Goal: Task Accomplishment & Management: Manage account settings

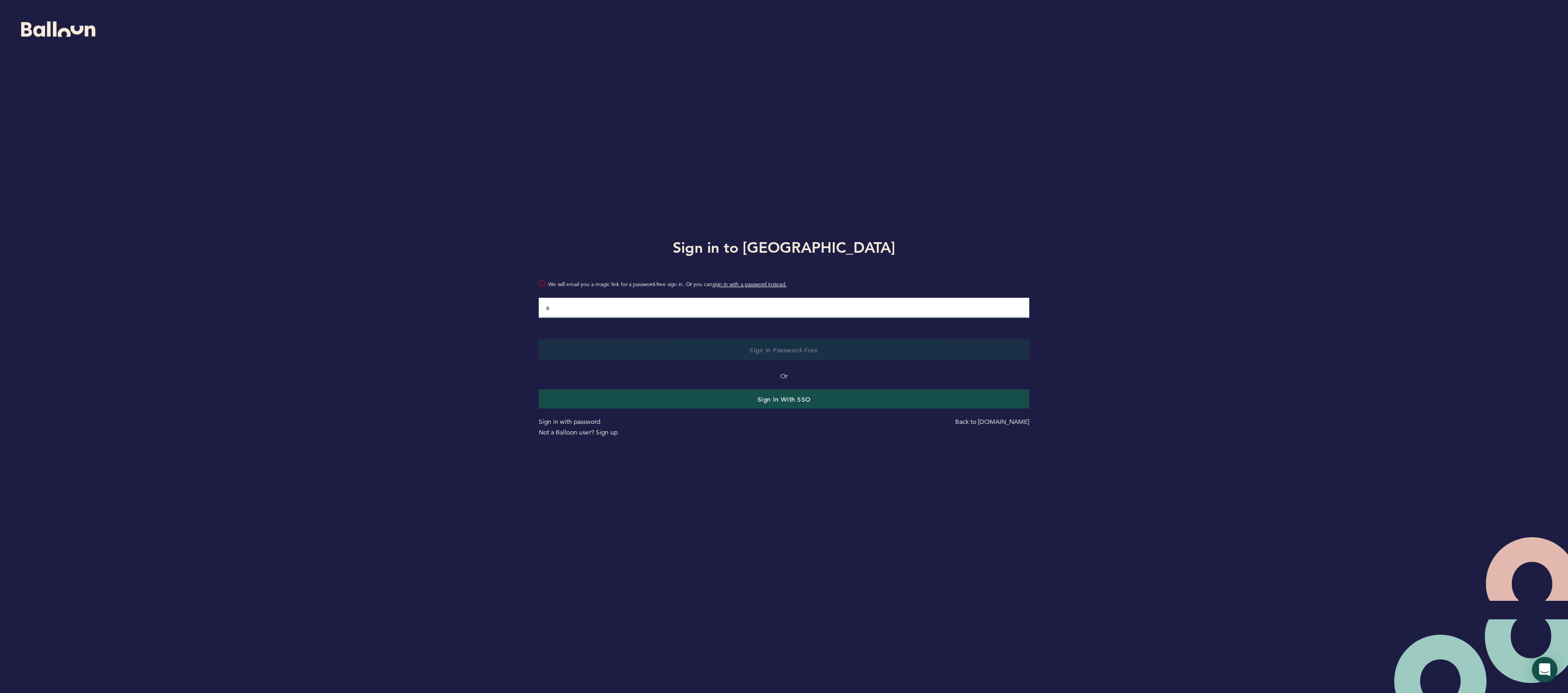
type input "[PERSON_NAME][EMAIL_ADDRESS][PERSON_NAME][DOMAIN_NAME]"
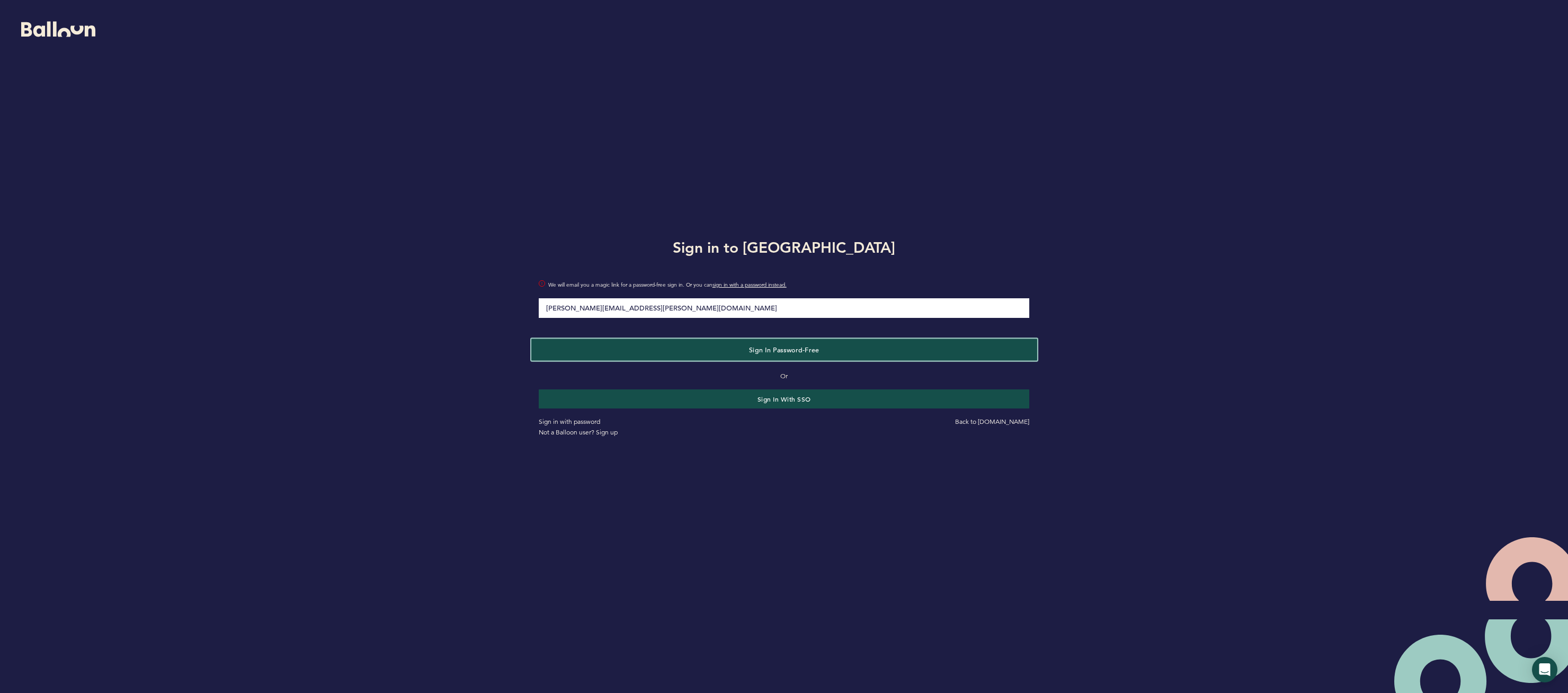
click at [689, 351] on button "Sign in Password-Free" at bounding box center [784, 350] width 505 height 22
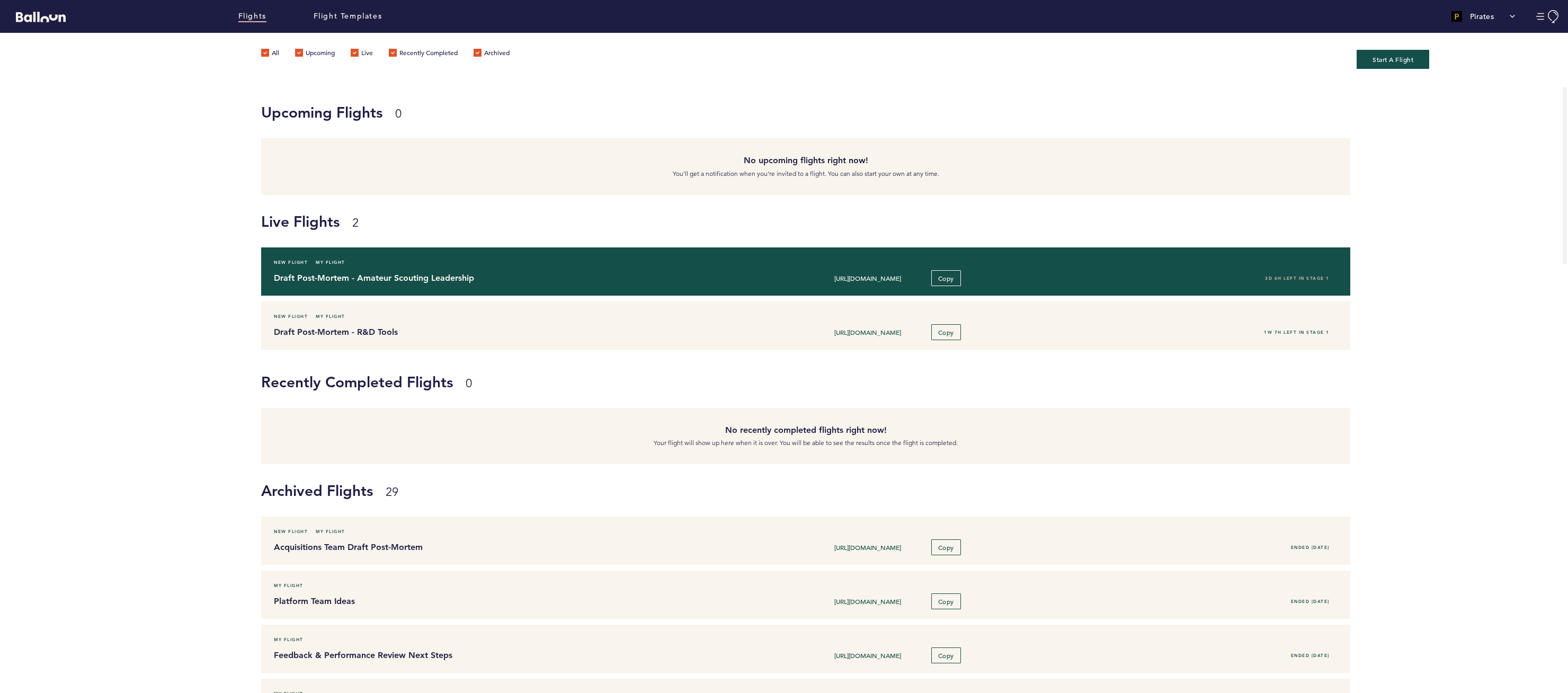
click at [439, 271] on div "Draft Post-Mortem - Amateur Scouting Leadership [URL][DOMAIN_NAME] Copy 3D 6H l…" at bounding box center [805, 279] width 1079 height 16
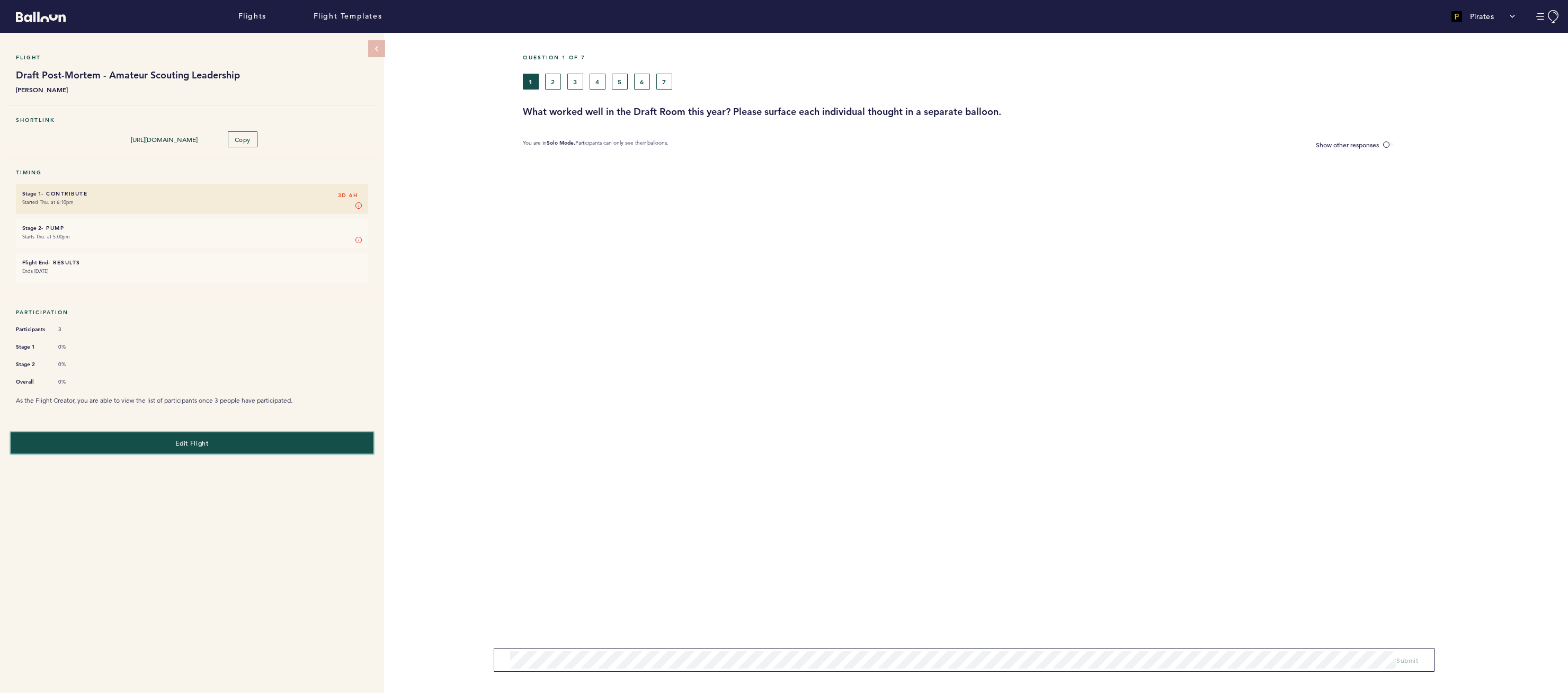
click at [166, 436] on button "Edit Flight" at bounding box center [192, 442] width 363 height 22
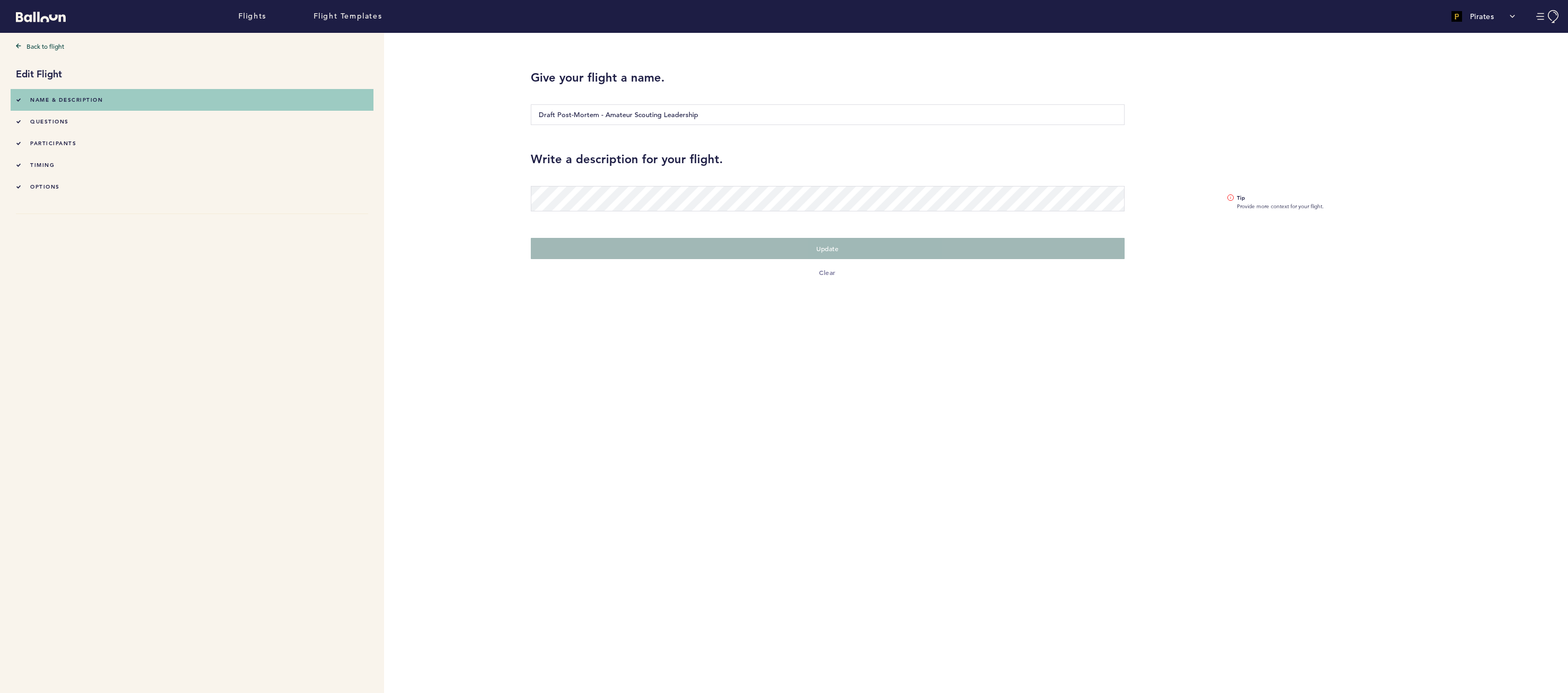
click at [58, 157] on li "timing" at bounding box center [192, 165] width 352 height 22
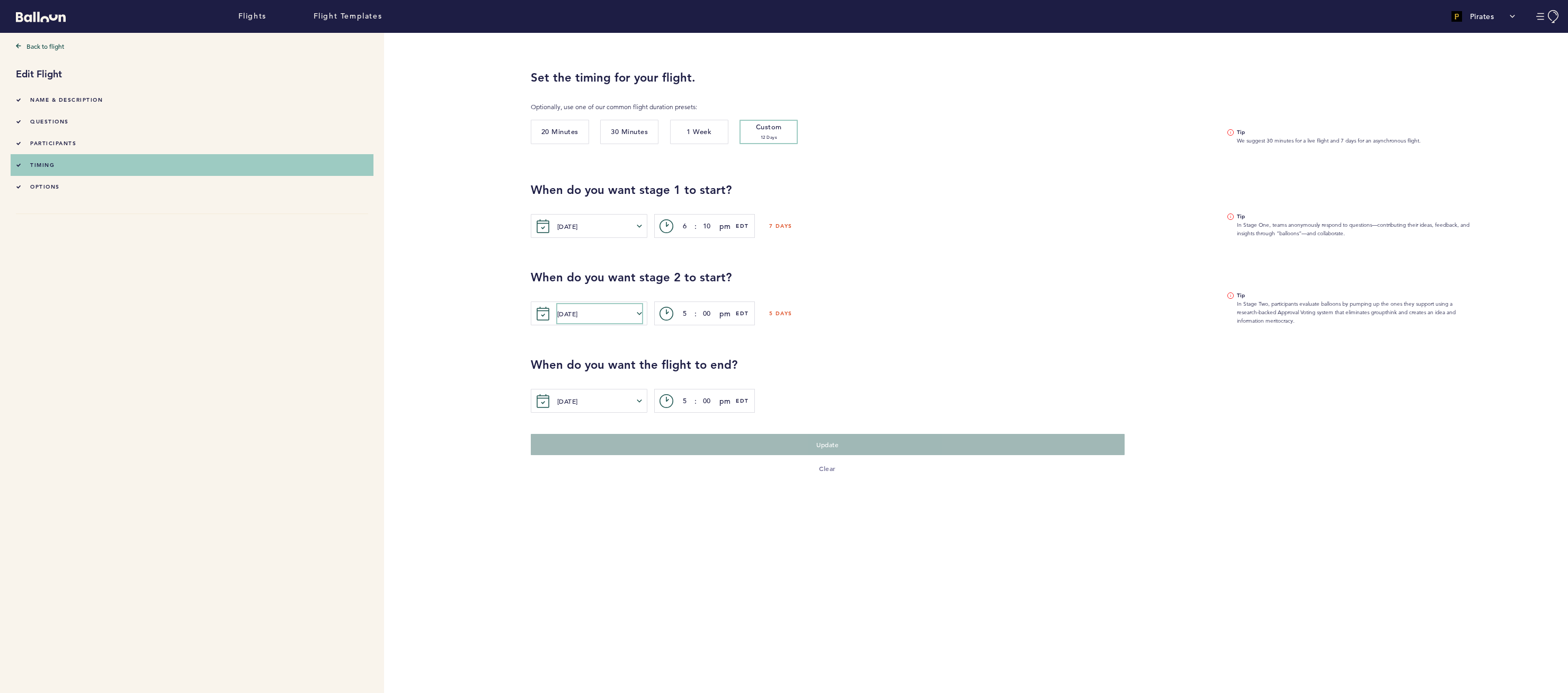
click at [577, 318] on button "[DATE]" at bounding box center [599, 313] width 84 height 19
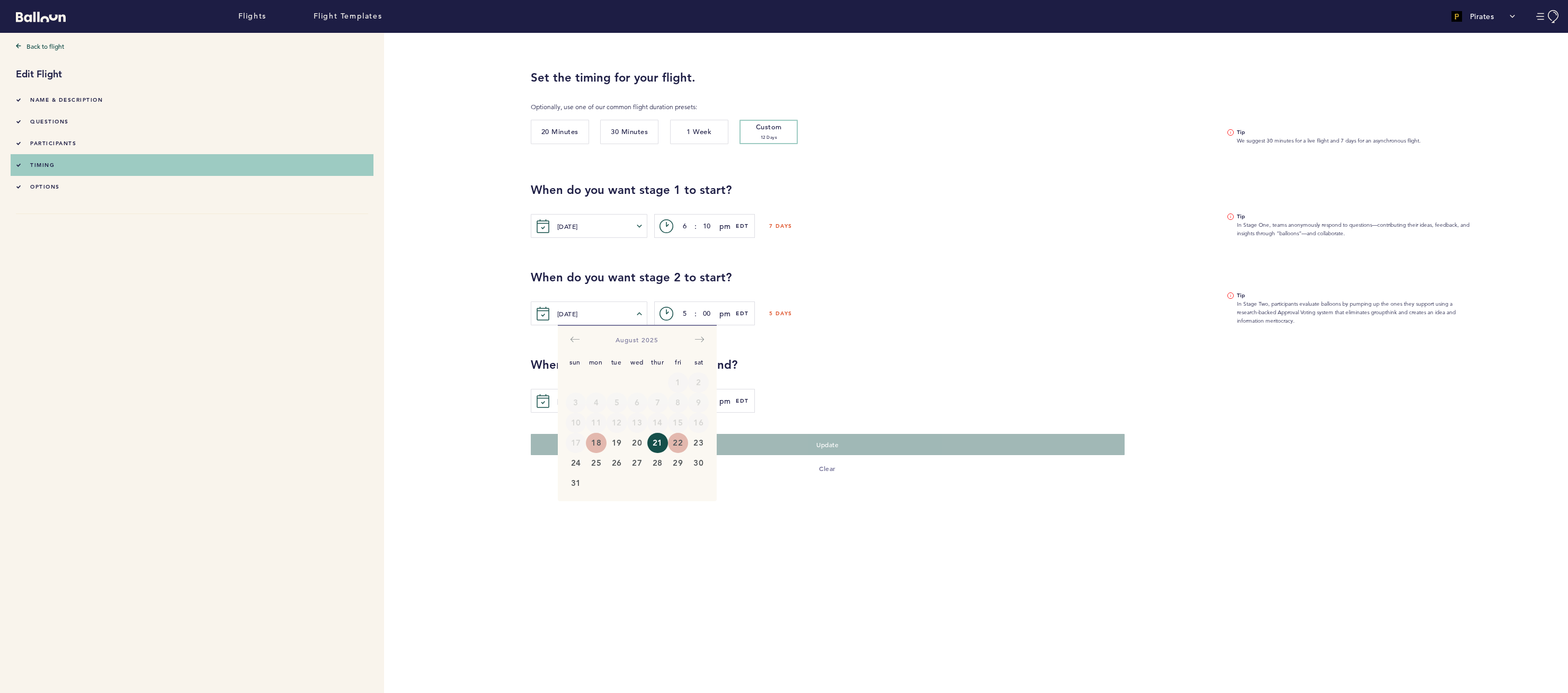
click at [685, 444] on button "22" at bounding box center [678, 443] width 21 height 20
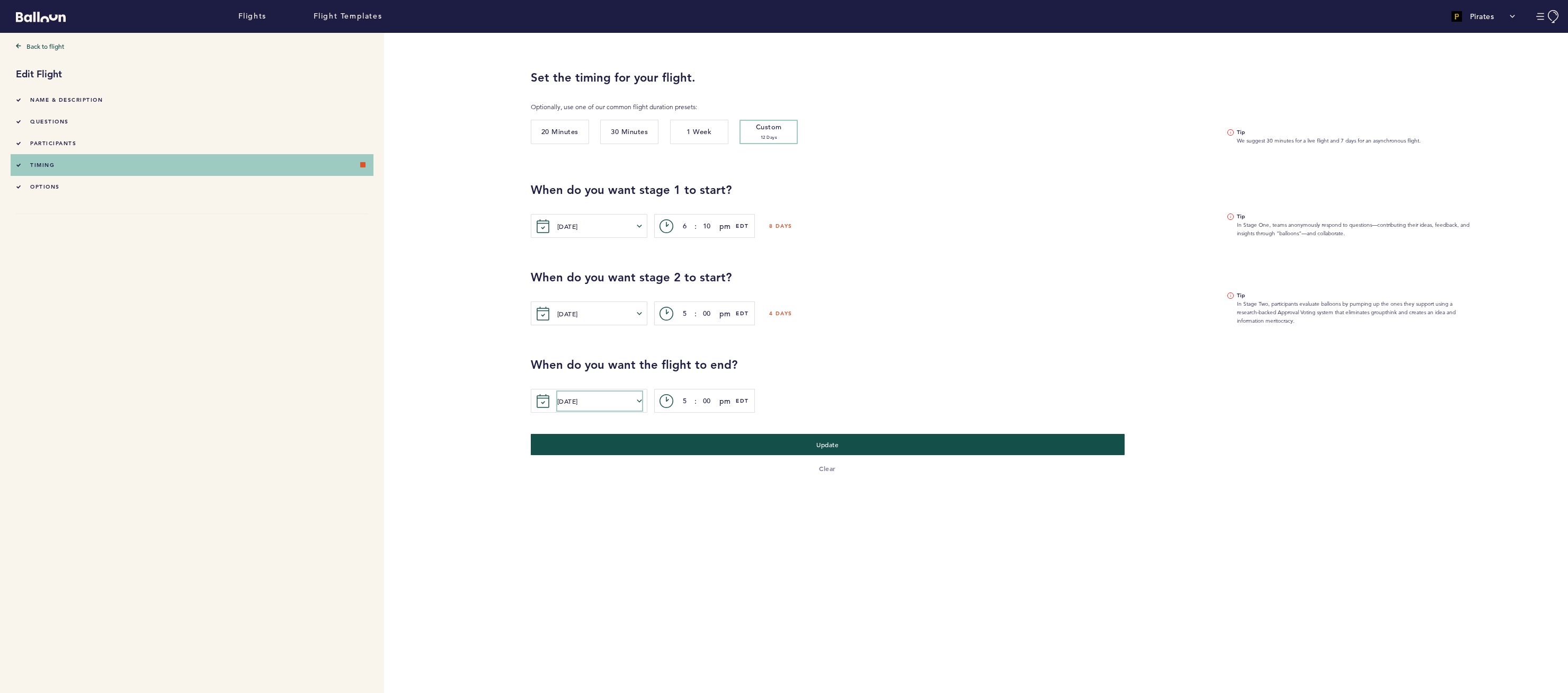
click at [579, 398] on button "[DATE]" at bounding box center [599, 401] width 84 height 19
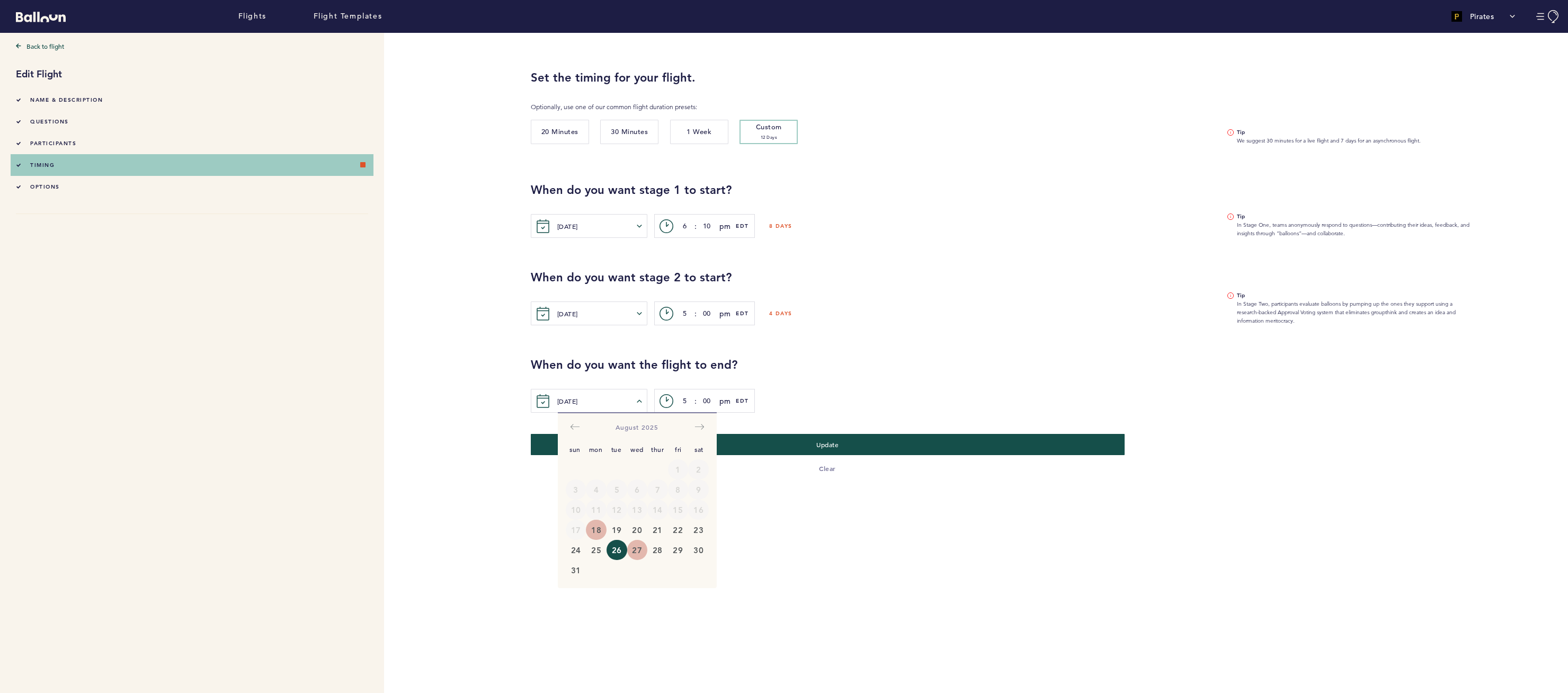
click at [639, 552] on button "27" at bounding box center [637, 550] width 21 height 20
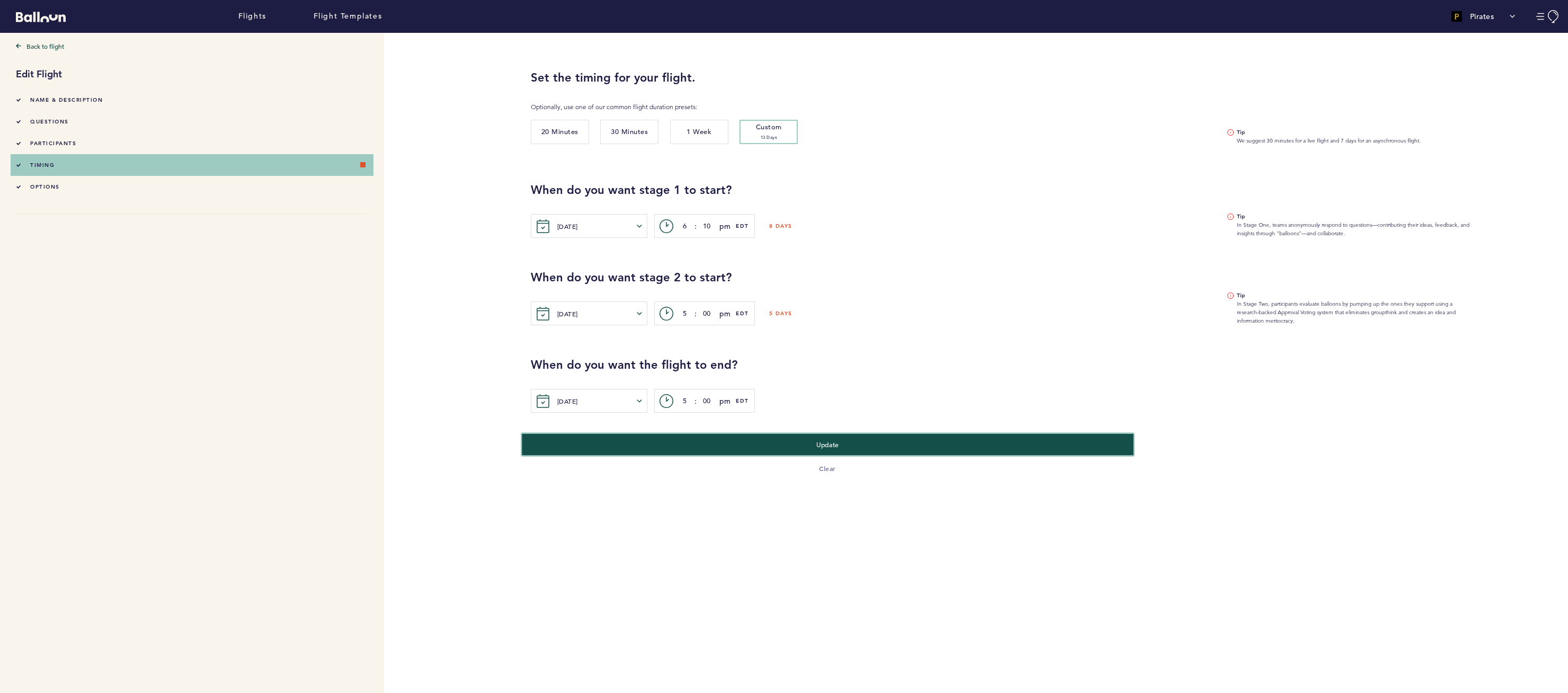
click at [802, 441] on button "Update" at bounding box center [828, 444] width 612 height 22
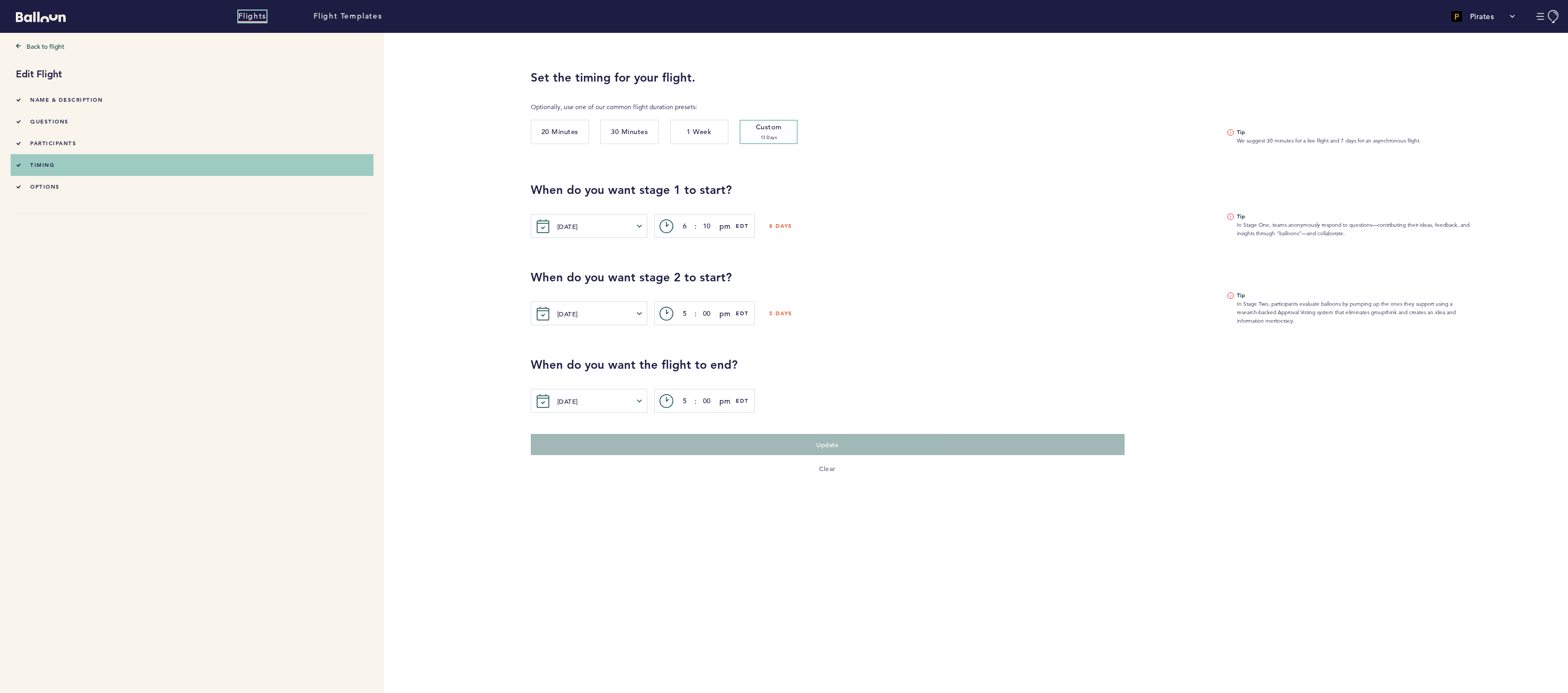
click at [260, 16] on link "Flights" at bounding box center [252, 16] width 28 height 12
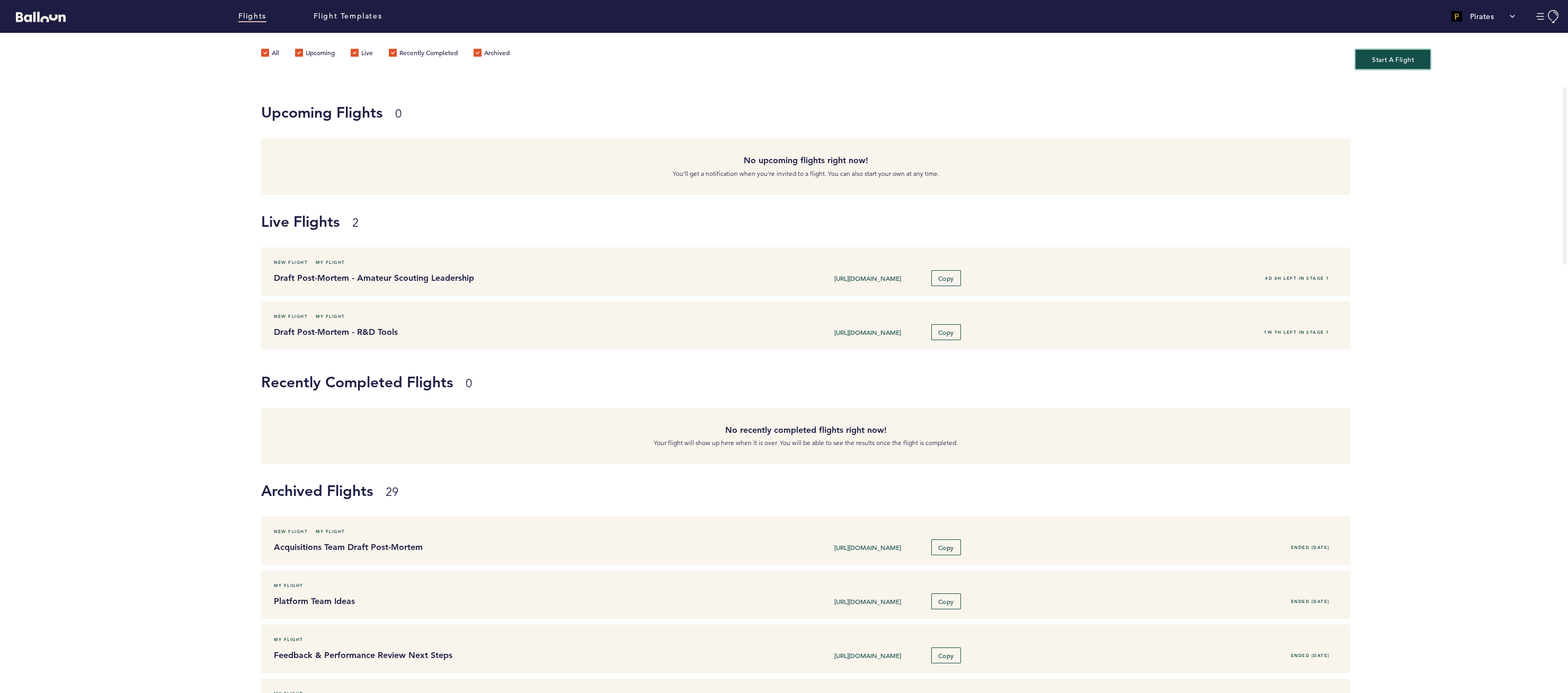
click at [1383, 60] on button "Start A Flight" at bounding box center [1392, 59] width 75 height 20
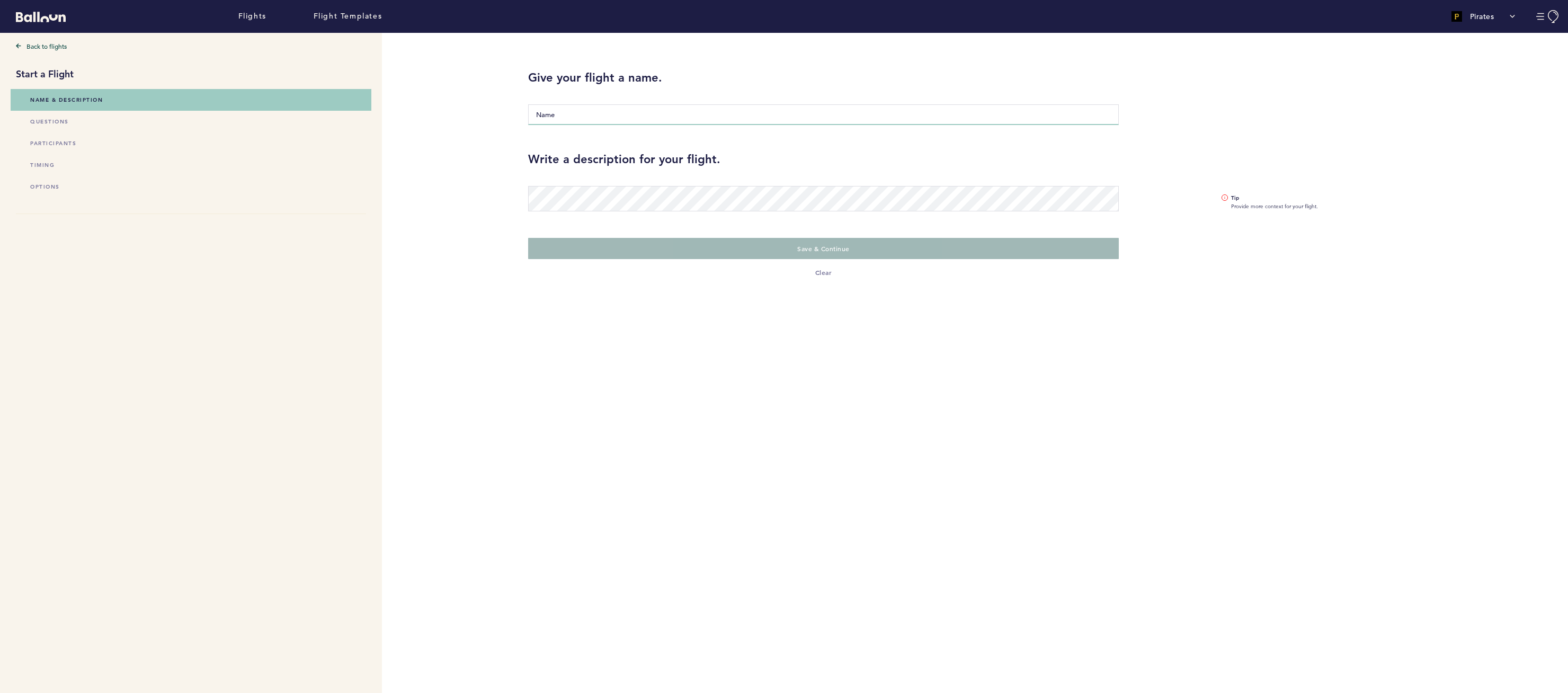
click at [589, 110] on input "Name" at bounding box center [823, 114] width 590 height 21
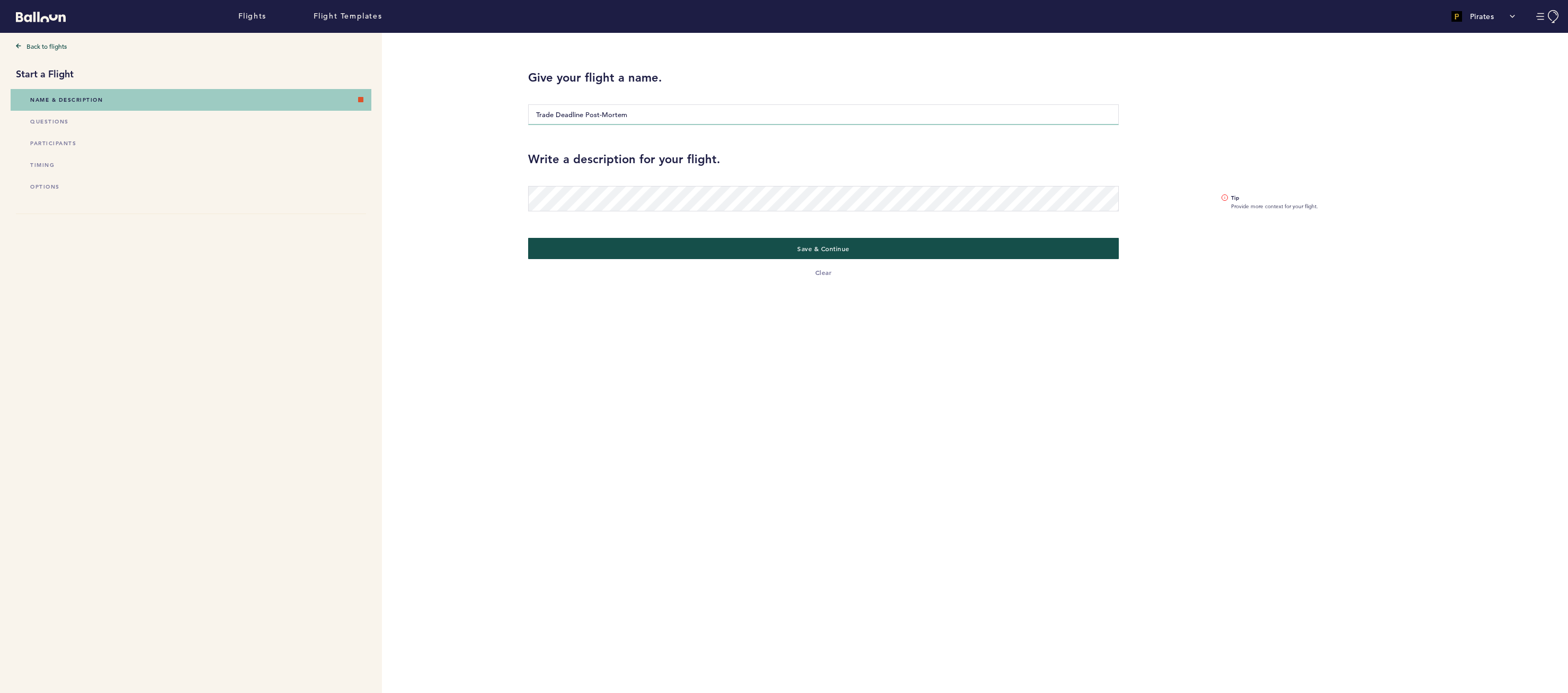
type input "Trade Deadline Post-Mortem"
click at [36, 45] on link "Back to flights" at bounding box center [191, 46] width 350 height 11
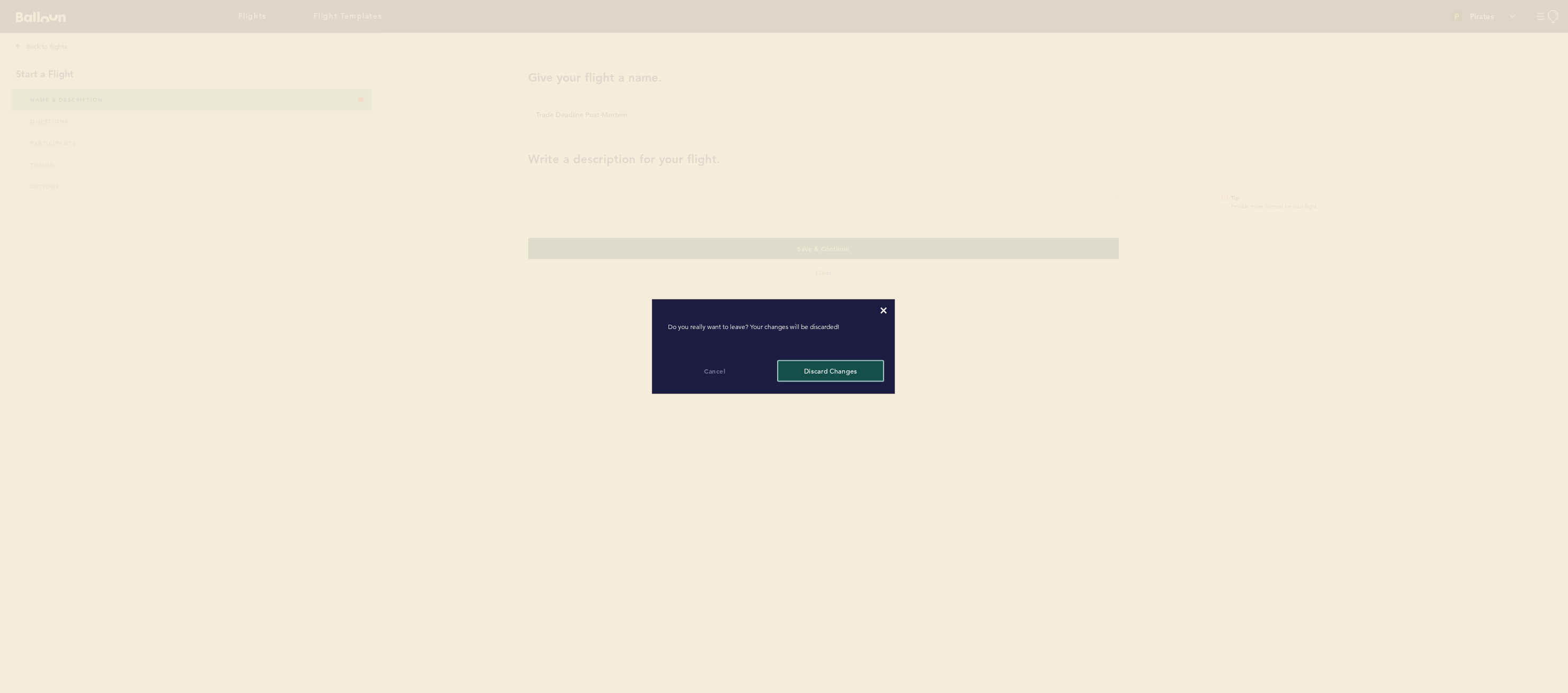
click at [876, 369] on button "Discard changes" at bounding box center [830, 370] width 104 height 20
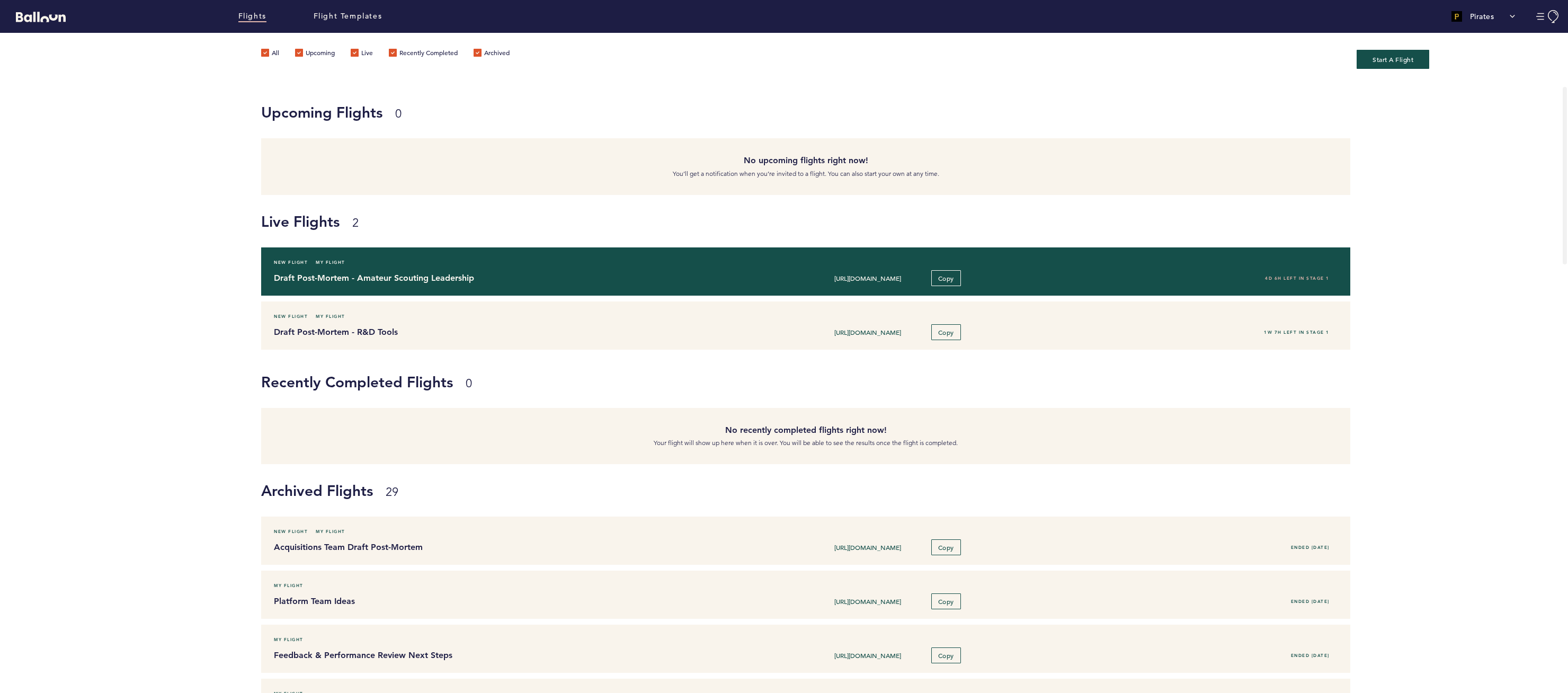
click at [359, 282] on h4 "Draft Post-Mortem - Amateur Scouting Leadership" at bounding box center [491, 278] width 434 height 13
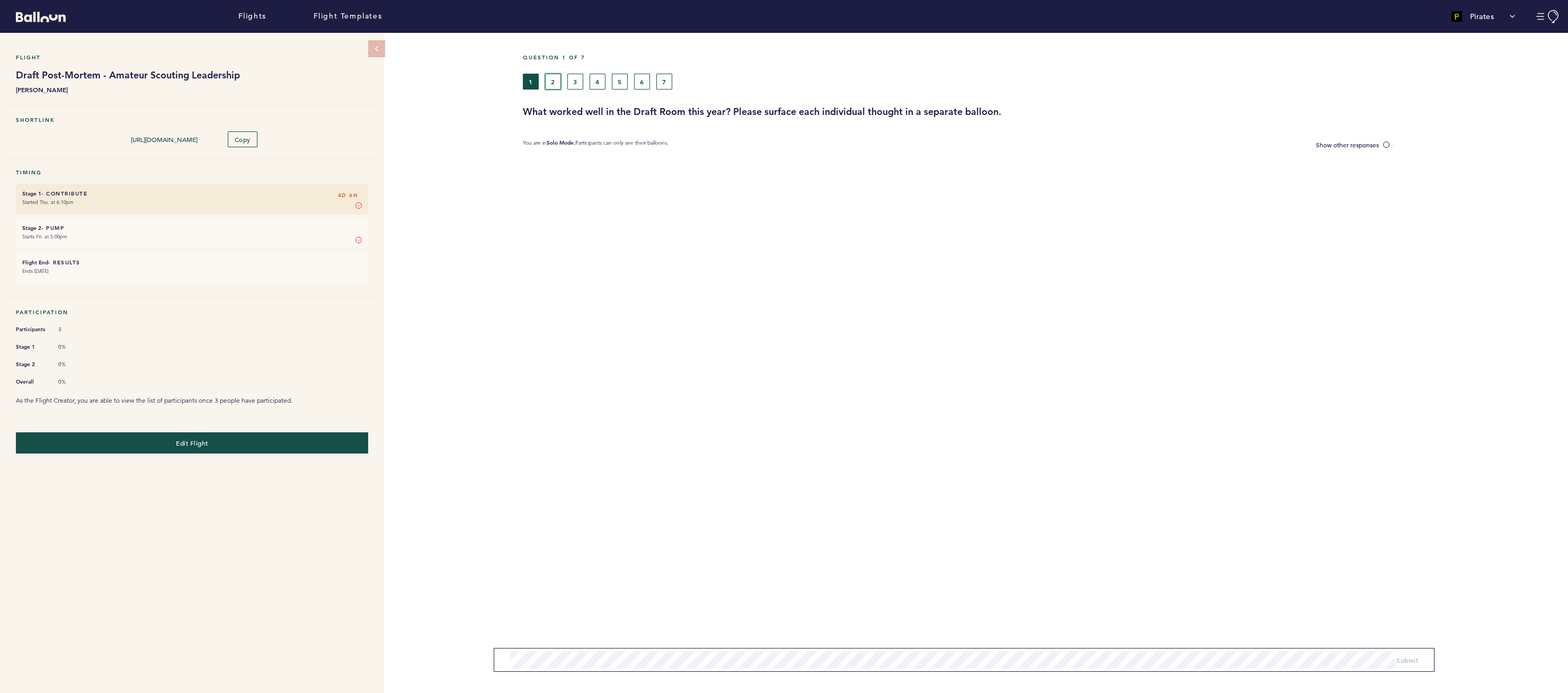
click at [550, 81] on button "2" at bounding box center [554, 82] width 16 height 16
click at [587, 81] on div "1 2 3 4 5 6 7" at bounding box center [909, 82] width 774 height 16
click at [580, 84] on button "3" at bounding box center [575, 82] width 16 height 16
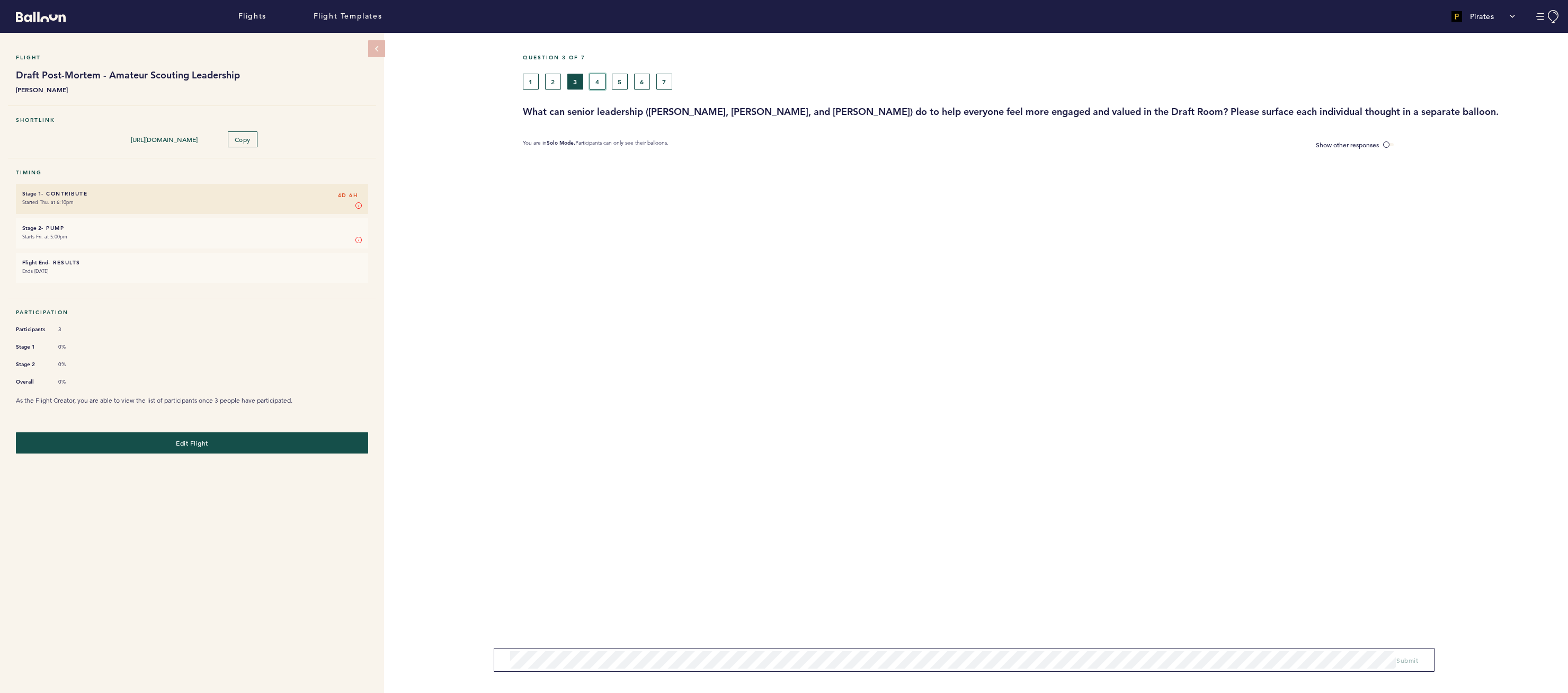
click at [594, 79] on button "4" at bounding box center [598, 82] width 16 height 16
click at [633, 84] on div "1 2 3 4 5 6 7" at bounding box center [909, 82] width 774 height 16
click at [626, 84] on button "5" at bounding box center [620, 82] width 16 height 16
click at [641, 79] on button "6" at bounding box center [642, 82] width 16 height 16
click at [664, 77] on button "7" at bounding box center [664, 82] width 16 height 16
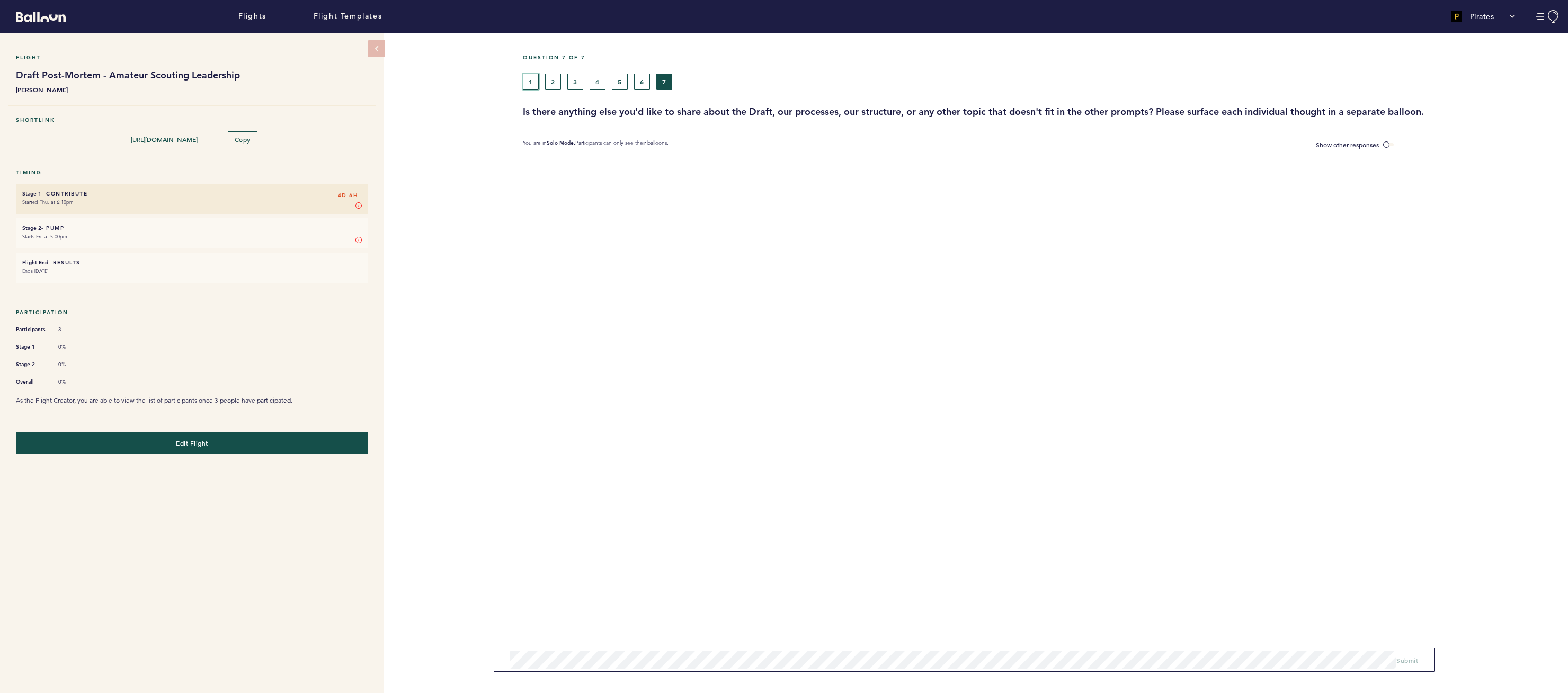
click at [528, 81] on button "1" at bounding box center [531, 82] width 16 height 16
click at [550, 80] on button "2" at bounding box center [554, 82] width 16 height 16
